Goal: Transaction & Acquisition: Purchase product/service

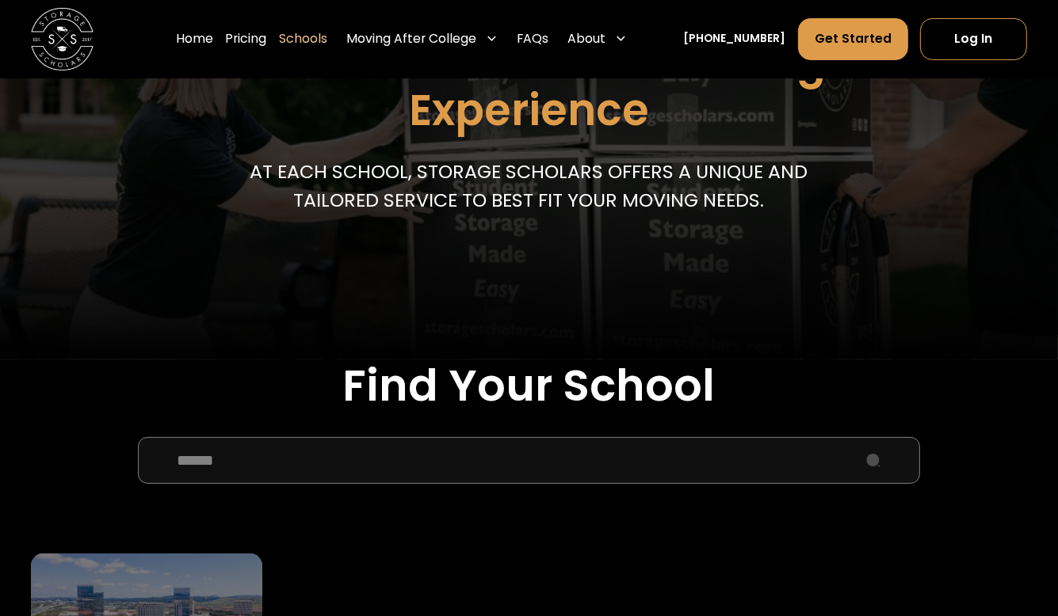
scroll to position [555, 0]
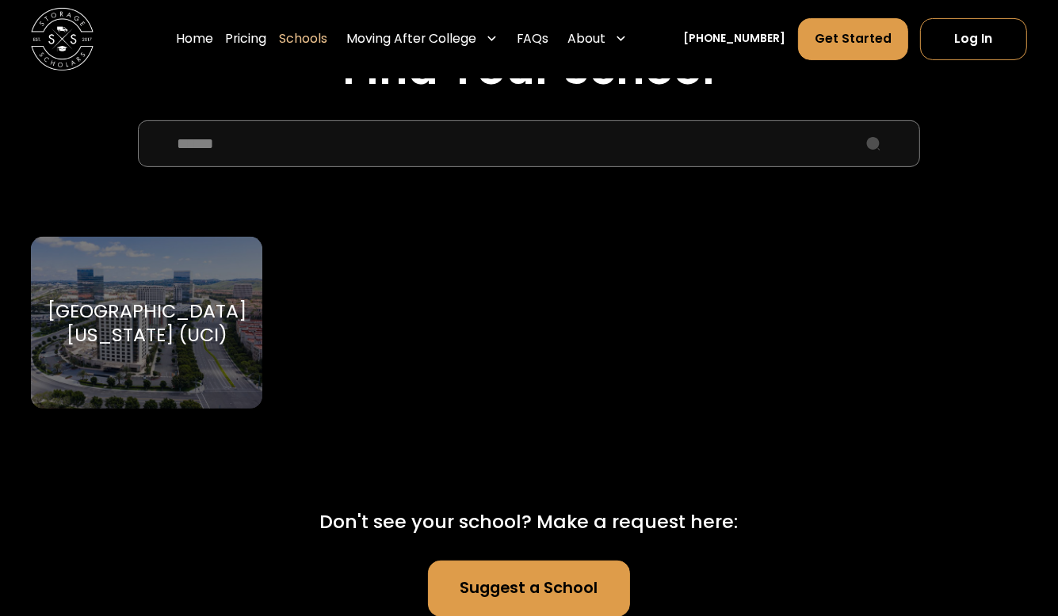
type input "******"
click at [212, 346] on div "[GEOGRAPHIC_DATA][US_STATE] (UCI)" at bounding box center [147, 322] width 199 height 47
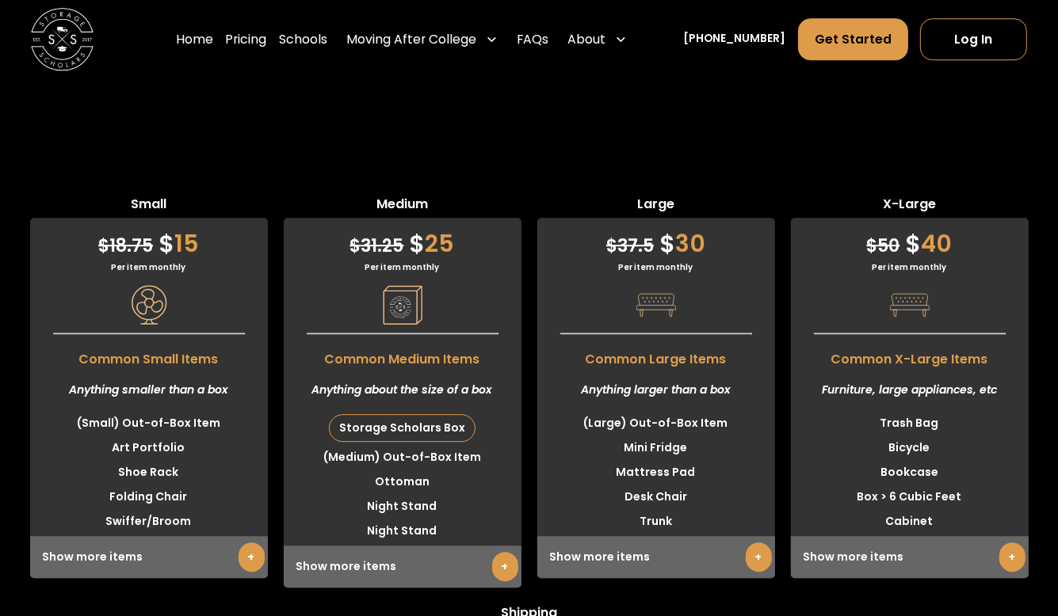
scroll to position [4040, 0]
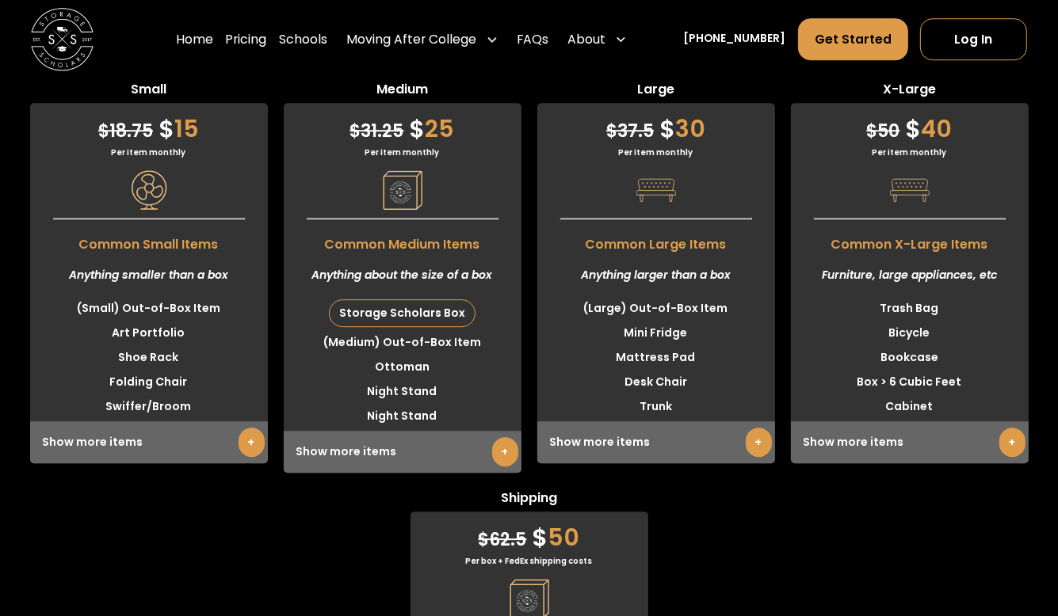
drag, startPoint x: 308, startPoint y: 94, endPoint x: 342, endPoint y: 111, distance: 37.9
click at [310, 94] on div "Small $ 18.75 $ 15 Per item monthly Common Small Items Anything smaller than a …" at bounding box center [529, 462] width 1058 height 914
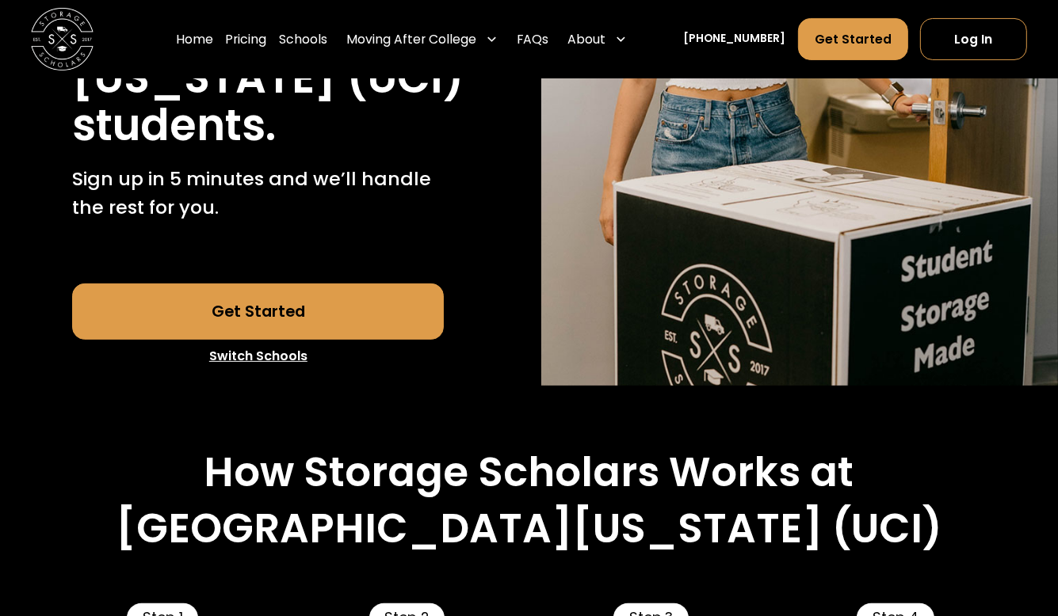
scroll to position [396, 0]
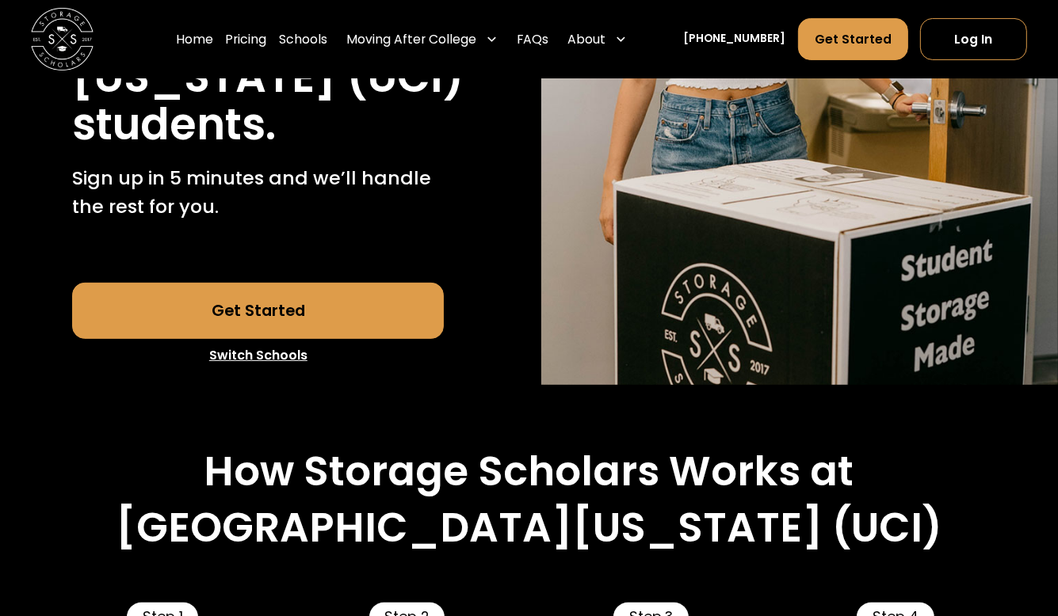
click at [247, 339] on link "Get Started" at bounding box center [258, 311] width 372 height 56
